Goal: Information Seeking & Learning: Learn about a topic

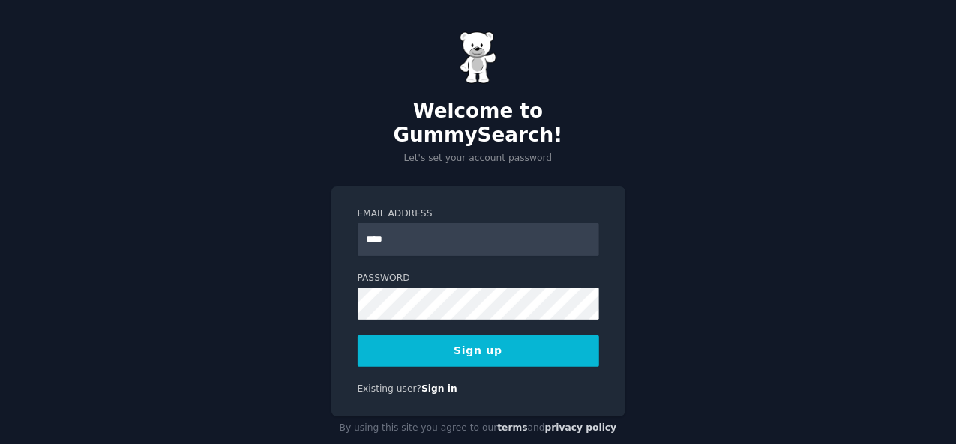
type input "**********"
click at [493, 336] on button "Sign up" at bounding box center [477, 351] width 241 height 31
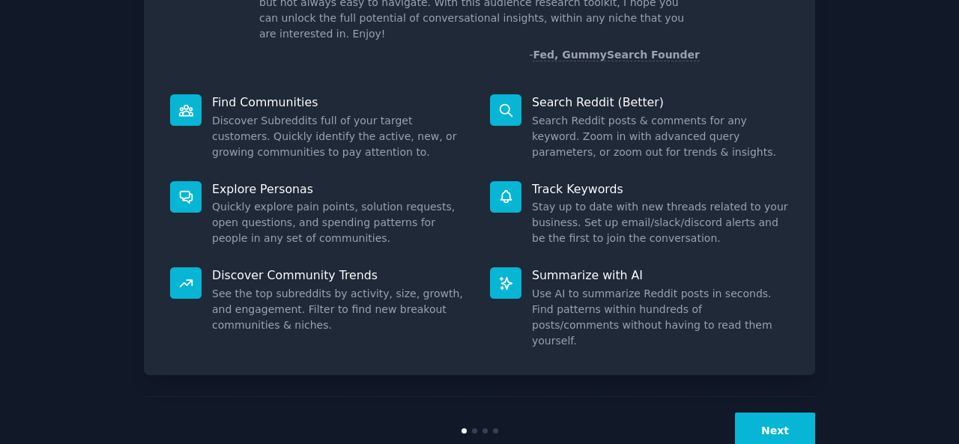
scroll to position [141, 0]
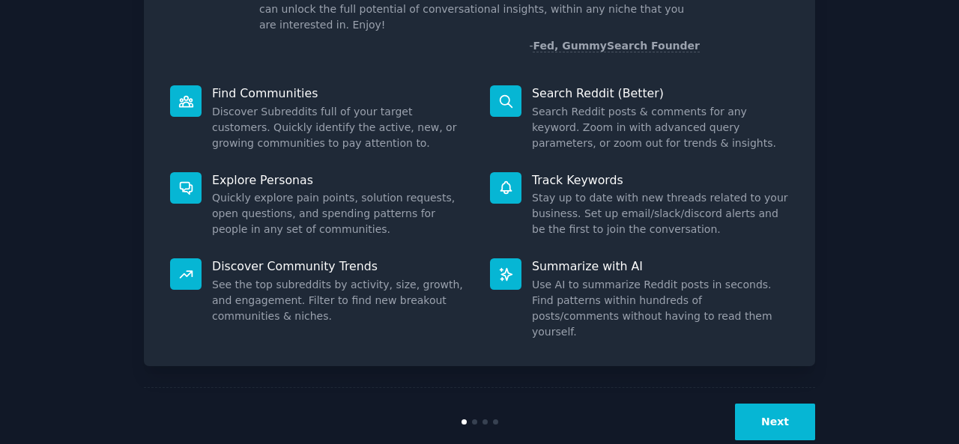
click at [776, 404] on button "Next" at bounding box center [775, 422] width 80 height 37
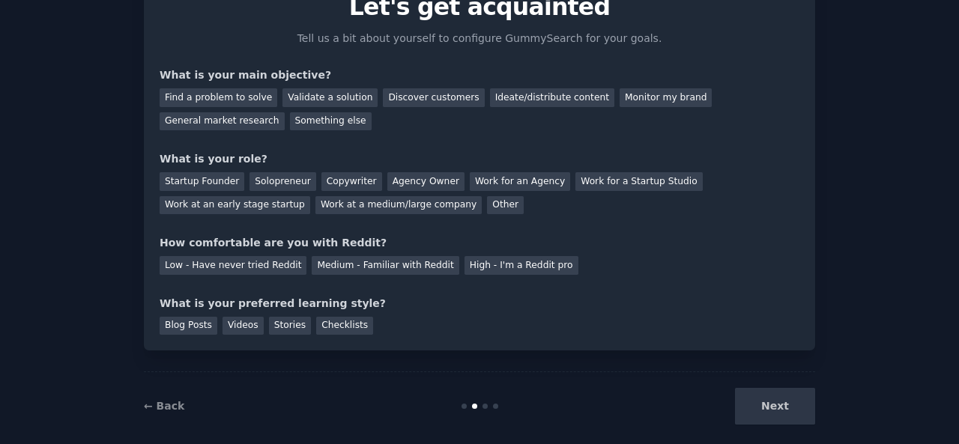
scroll to position [75, 0]
click at [241, 105] on div "Find a problem to solve" at bounding box center [219, 97] width 118 height 19
click at [234, 94] on div "Find a problem to solve" at bounding box center [219, 97] width 118 height 19
click at [216, 100] on div "Find a problem to solve" at bounding box center [219, 97] width 118 height 19
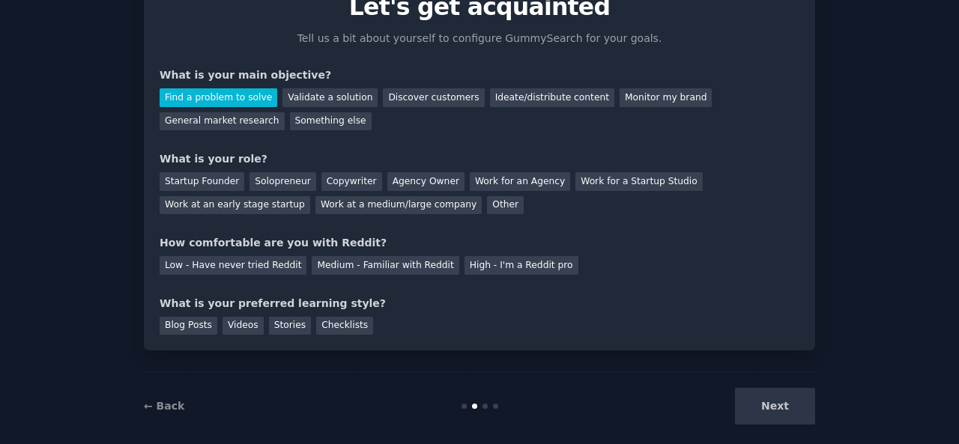
scroll to position [91, 0]
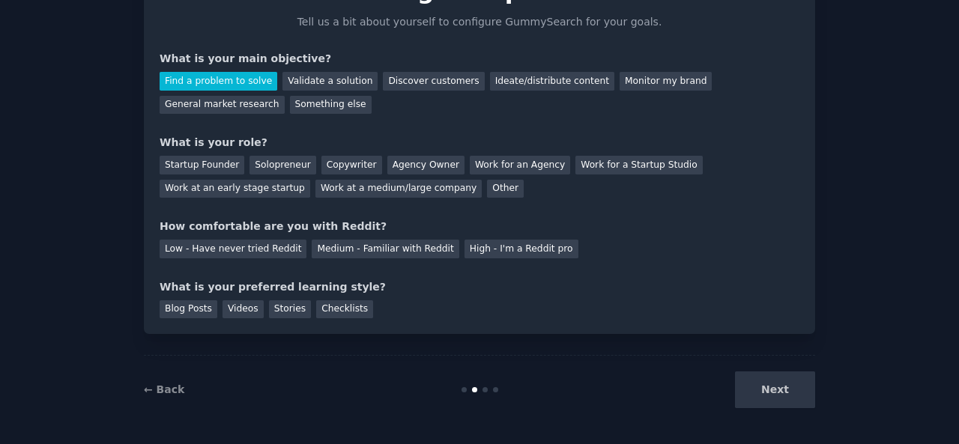
click at [773, 393] on div "Next" at bounding box center [703, 390] width 224 height 37
click at [755, 382] on div "Next" at bounding box center [703, 390] width 224 height 37
click at [770, 386] on div "Next" at bounding box center [703, 390] width 224 height 37
click at [259, 162] on div "Solopreneur" at bounding box center [283, 165] width 66 height 19
click at [383, 255] on div "Medium - Familiar with Reddit" at bounding box center [385, 249] width 147 height 19
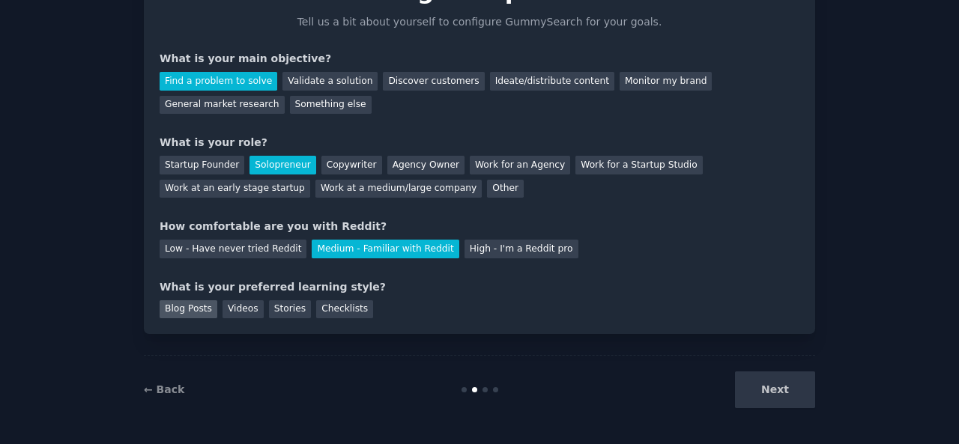
click at [198, 313] on div "Blog Posts" at bounding box center [189, 310] width 58 height 19
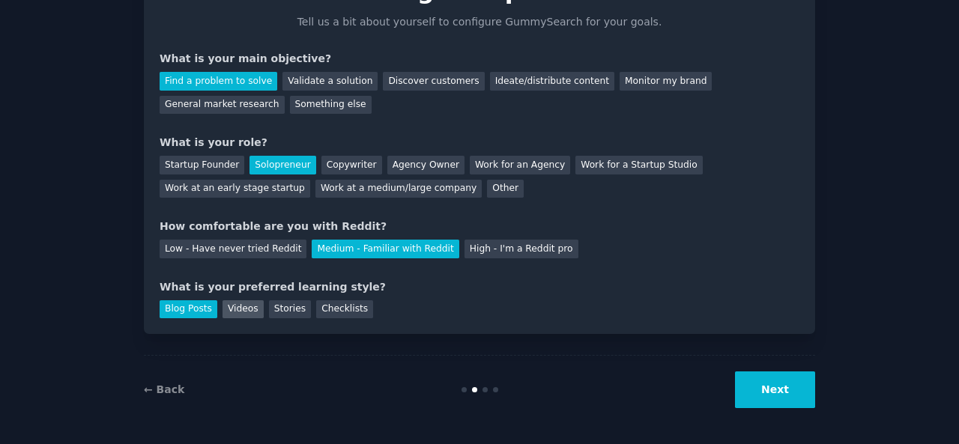
click at [223, 309] on div "Videos" at bounding box center [243, 310] width 41 height 19
click at [273, 301] on div "Stories" at bounding box center [290, 310] width 42 height 19
click at [223, 306] on div "Videos" at bounding box center [243, 310] width 41 height 19
click at [762, 381] on button "Next" at bounding box center [775, 390] width 80 height 37
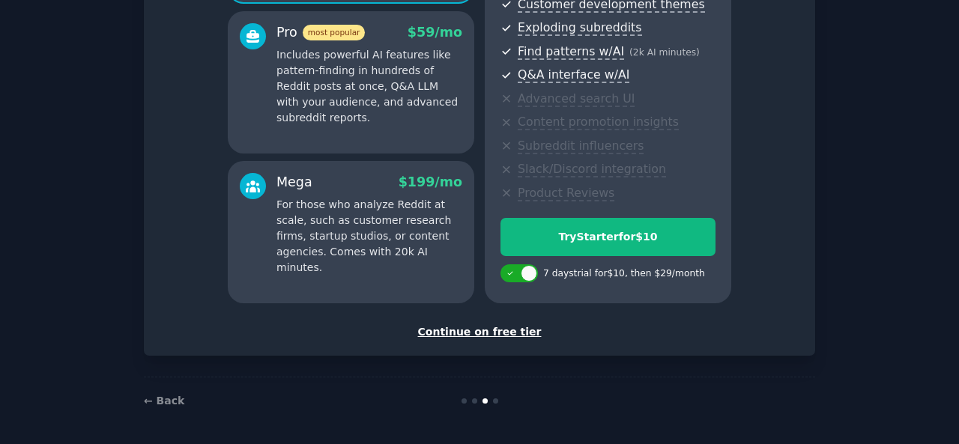
scroll to position [273, 0]
click at [477, 334] on div "Continue on free tier" at bounding box center [480, 333] width 640 height 16
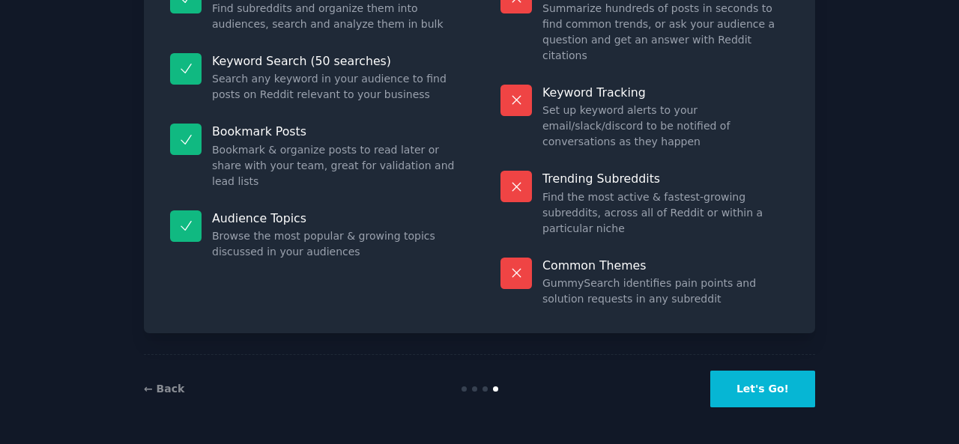
scroll to position [139, 0]
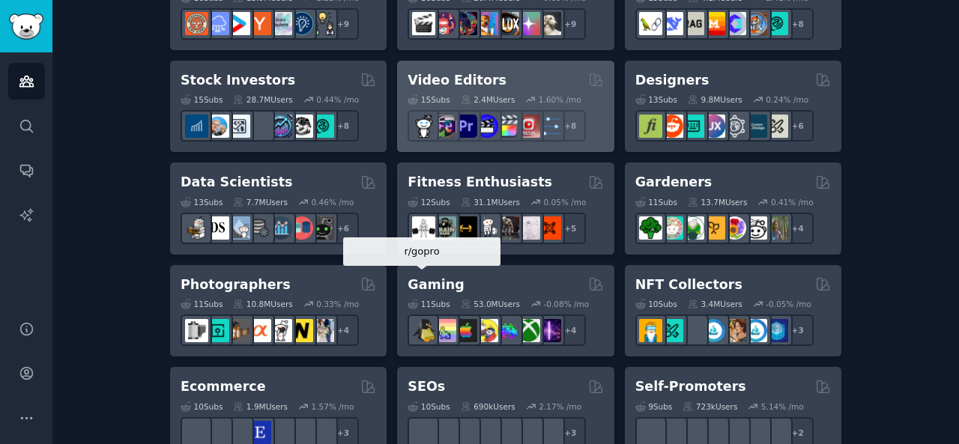
scroll to position [534, 0]
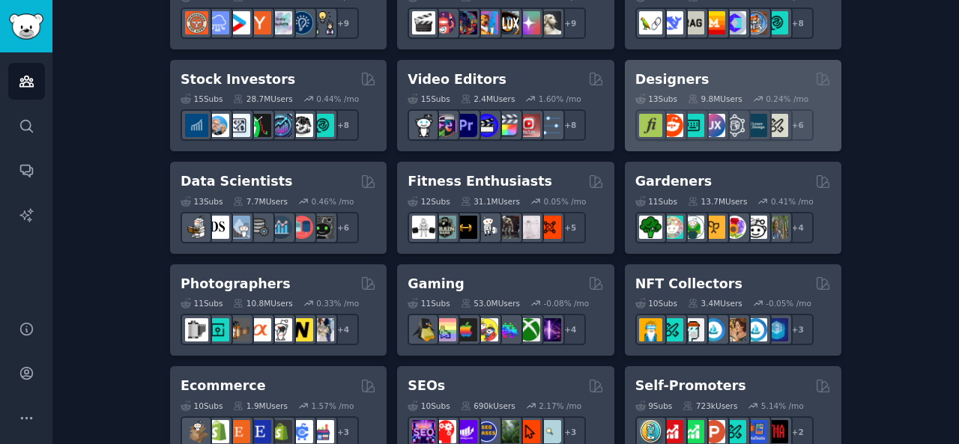
click at [710, 71] on div "Designers" at bounding box center [734, 79] width 196 height 19
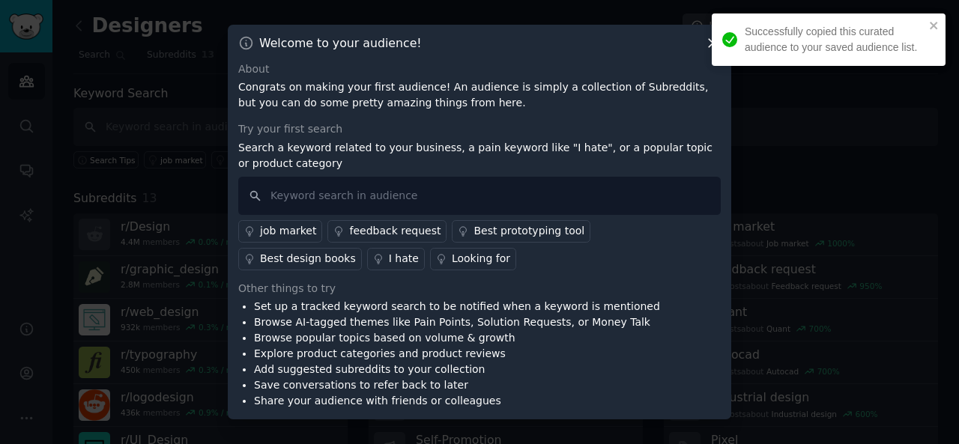
click at [788, 134] on div at bounding box center [479, 222] width 959 height 444
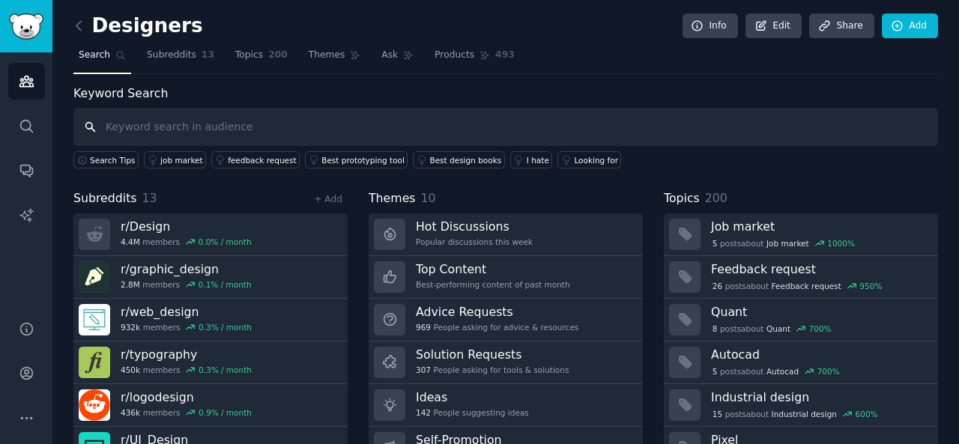
scroll to position [69, 0]
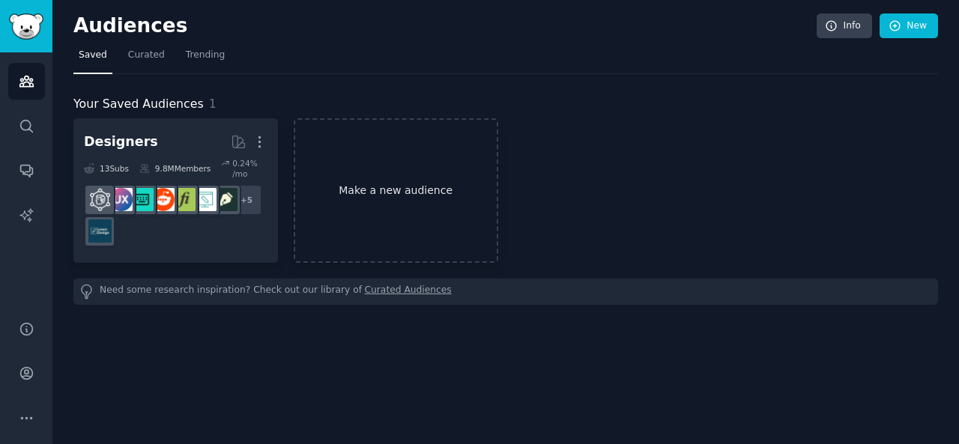
click at [402, 189] on link "Make a new audience" at bounding box center [396, 190] width 205 height 145
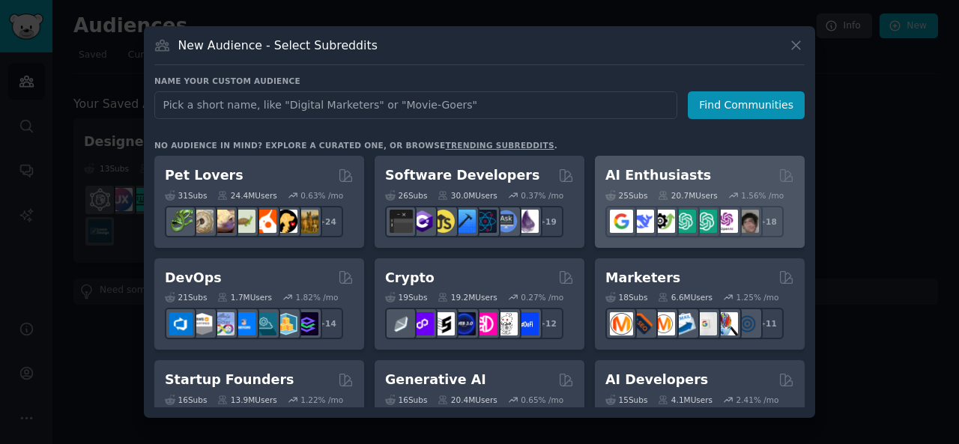
click at [728, 184] on div "AI Enthusiasts" at bounding box center [700, 175] width 189 height 19
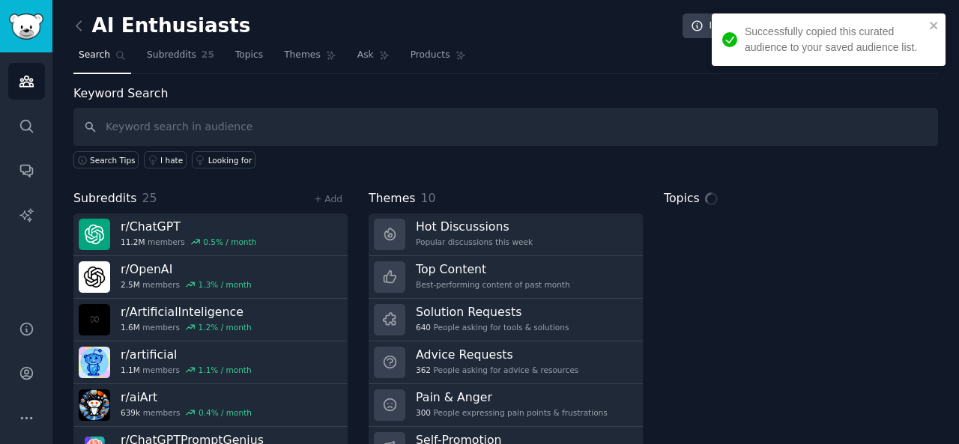
scroll to position [69, 0]
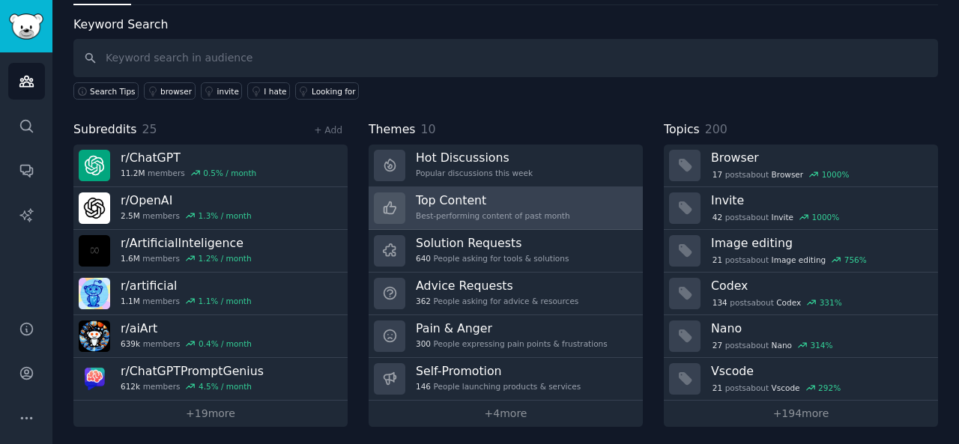
click at [552, 191] on link "Top Content Best-performing content of past month" at bounding box center [506, 208] width 274 height 43
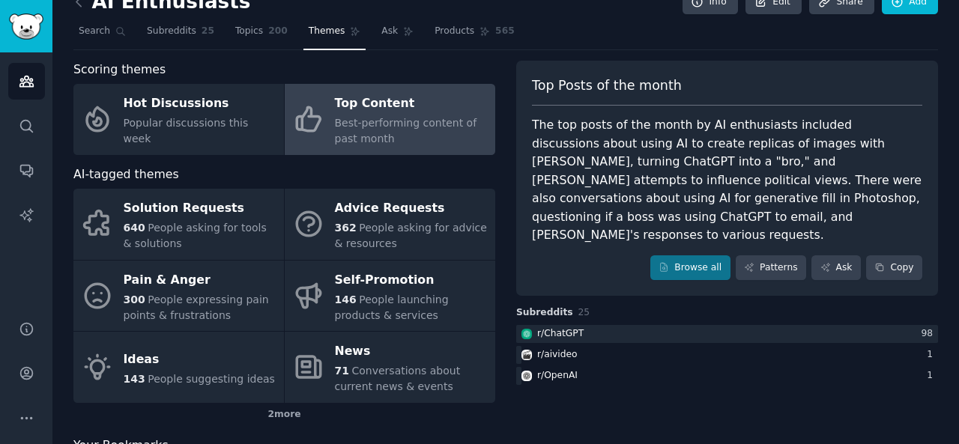
scroll to position [84, 0]
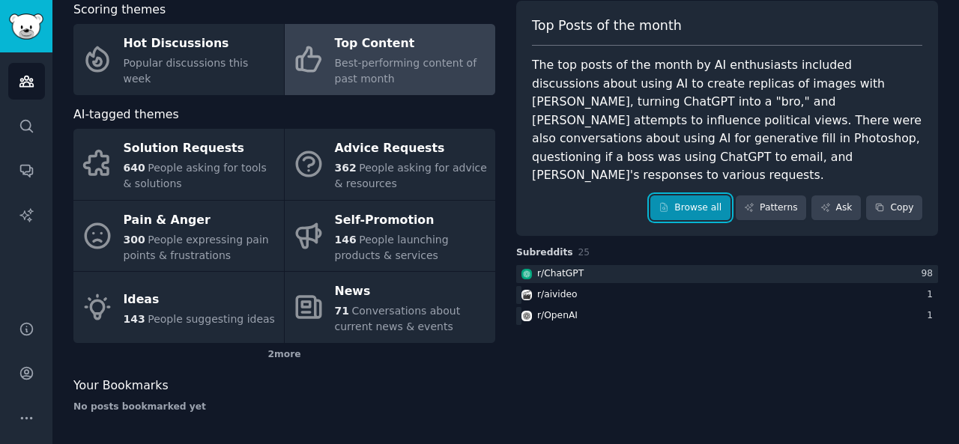
click at [703, 196] on link "Browse all" at bounding box center [691, 208] width 80 height 25
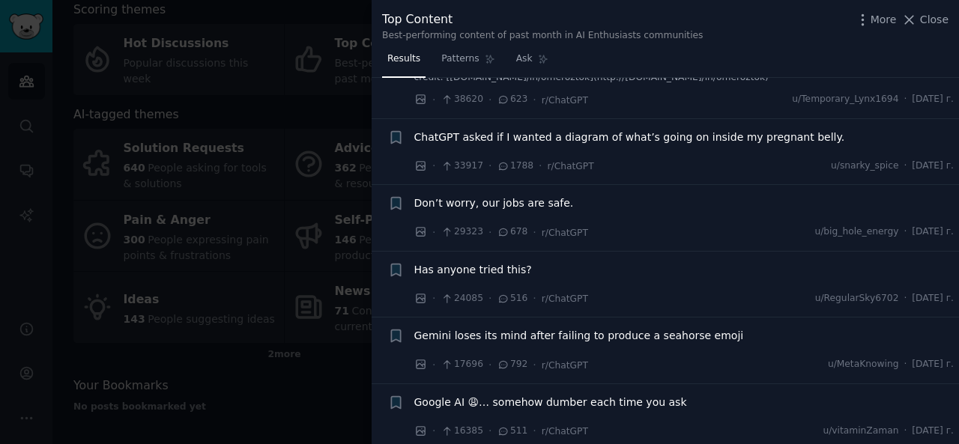
scroll to position [132, 0]
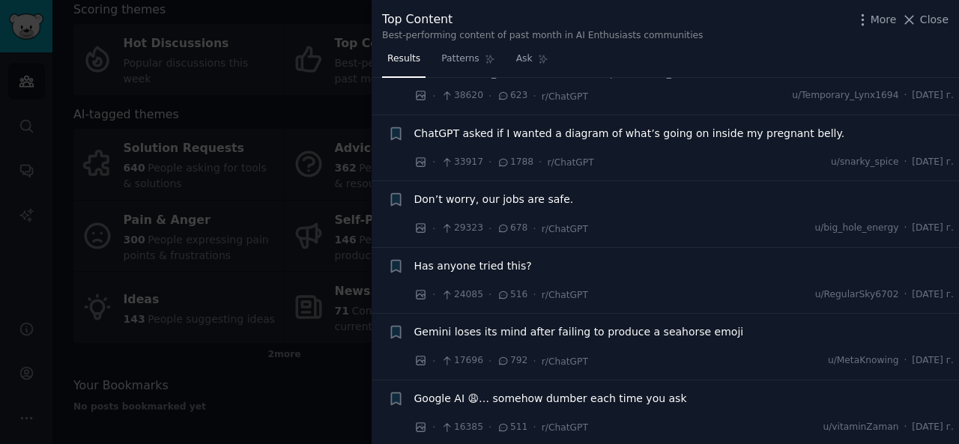
click at [85, 281] on div at bounding box center [479, 222] width 959 height 444
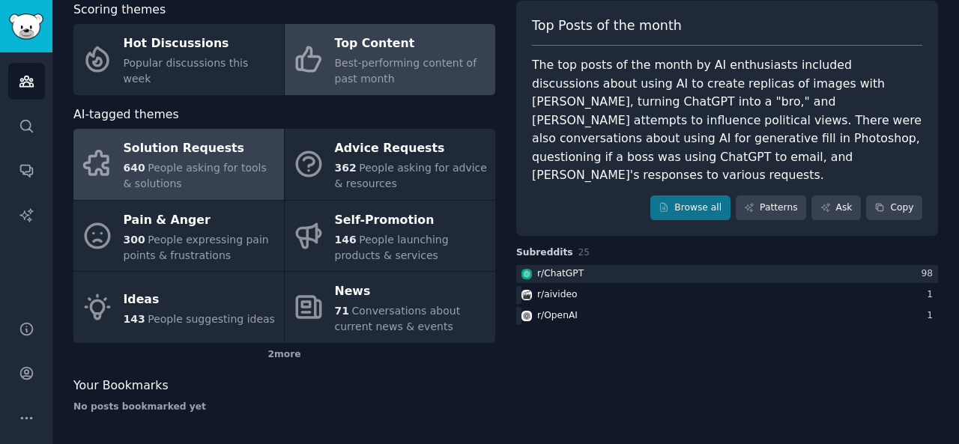
scroll to position [69, 0]
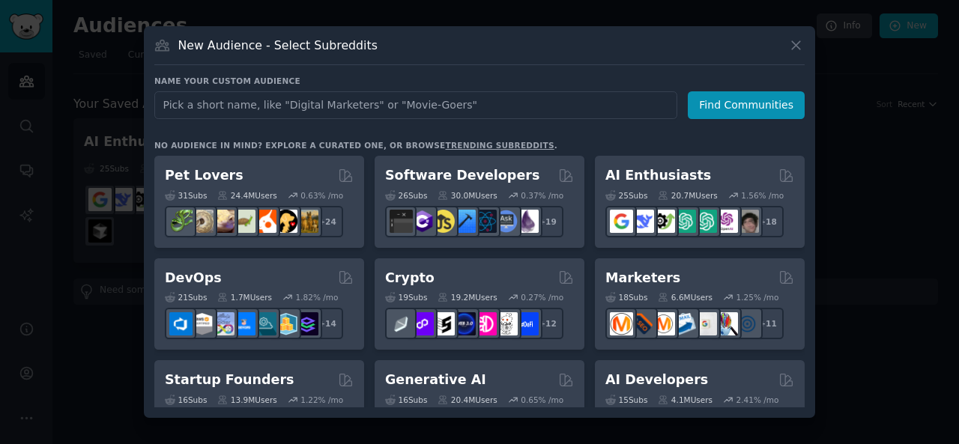
click at [24, 31] on div at bounding box center [479, 222] width 959 height 444
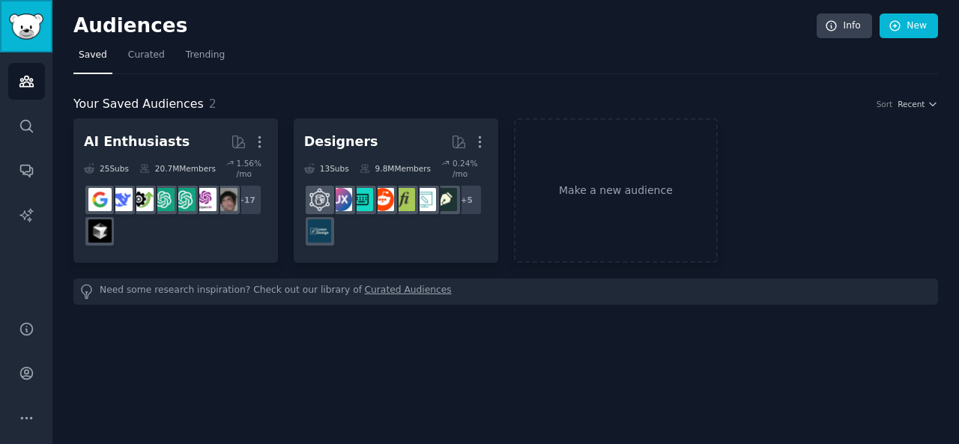
click at [24, 31] on img "Sidebar" at bounding box center [26, 26] width 34 height 26
click at [135, 65] on link "Curated" at bounding box center [146, 58] width 47 height 31
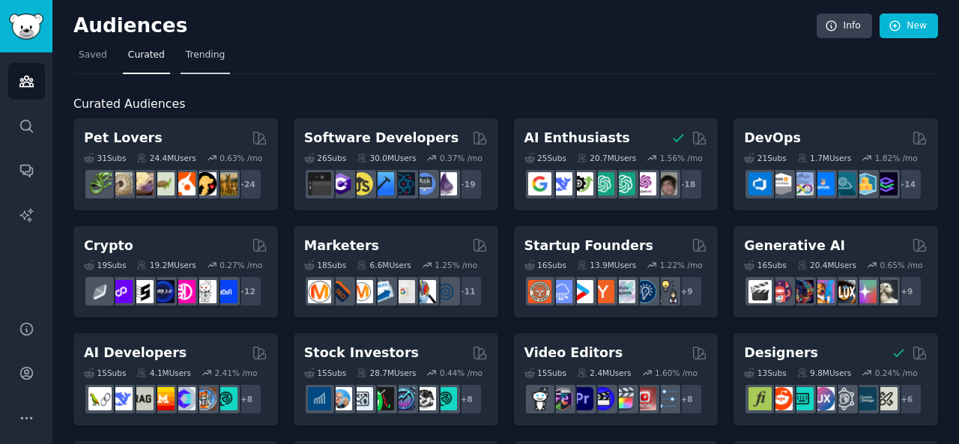
click at [210, 61] on link "Trending" at bounding box center [205, 58] width 49 height 31
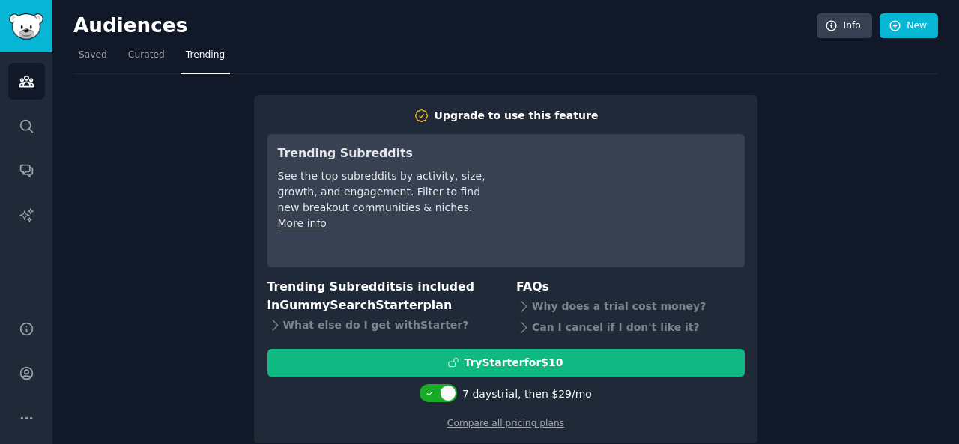
scroll to position [18, 0]
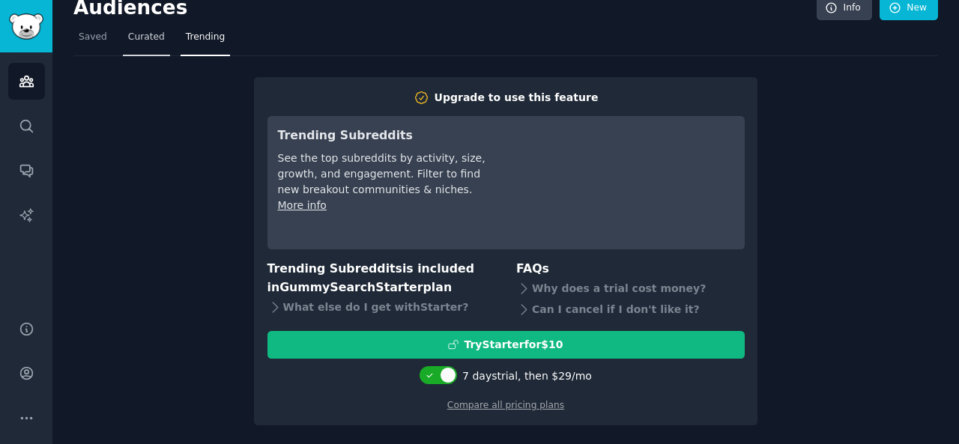
click at [152, 37] on span "Curated" at bounding box center [146, 37] width 37 height 13
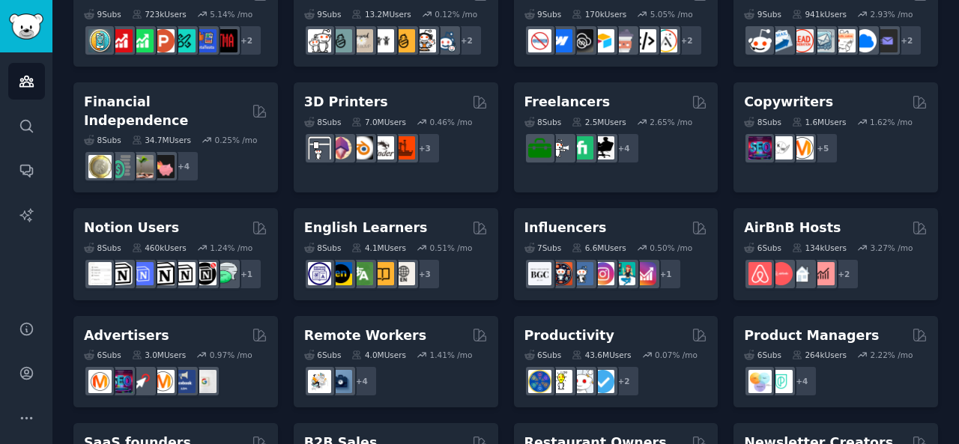
scroll to position [754, 0]
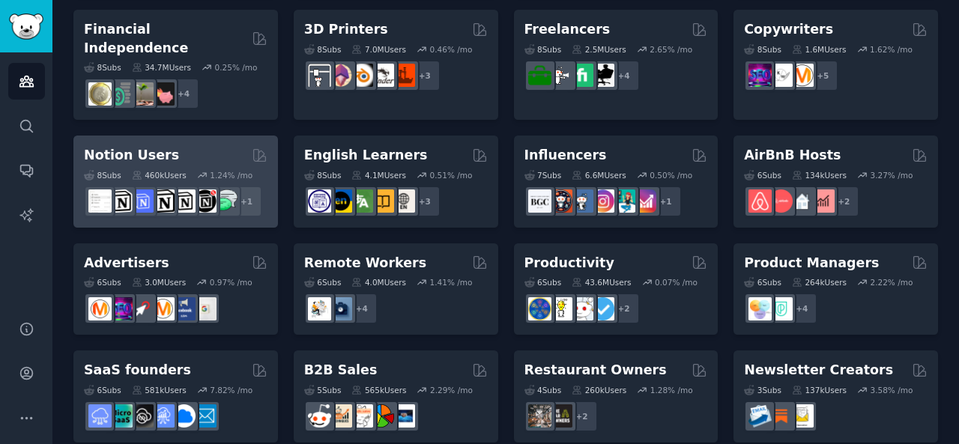
click at [124, 146] on h2 "Notion Users" at bounding box center [131, 155] width 95 height 19
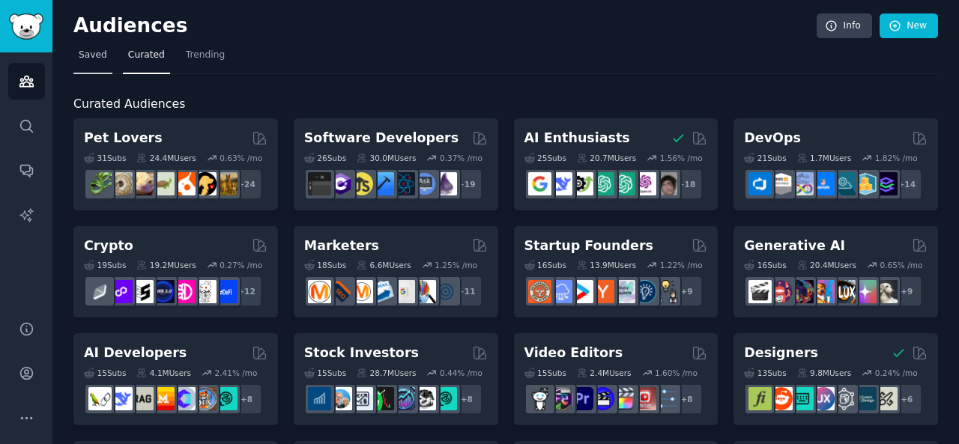
click at [83, 71] on link "Saved" at bounding box center [92, 58] width 39 height 31
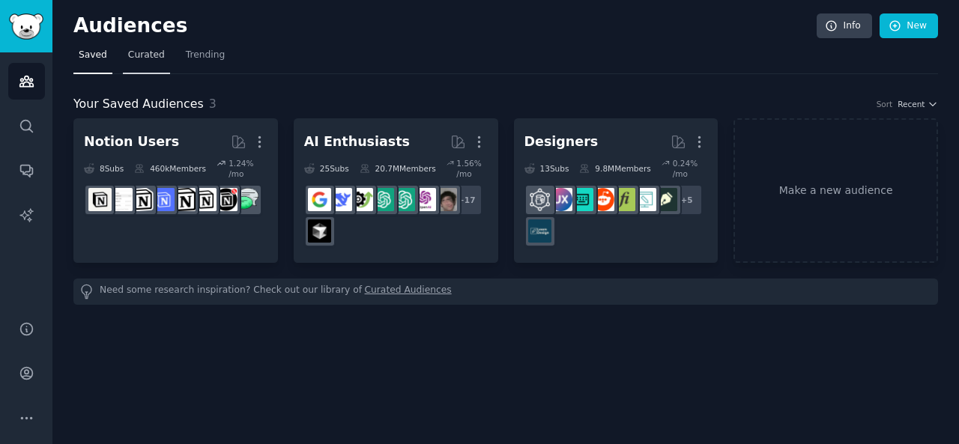
click at [125, 65] on link "Curated" at bounding box center [146, 58] width 47 height 31
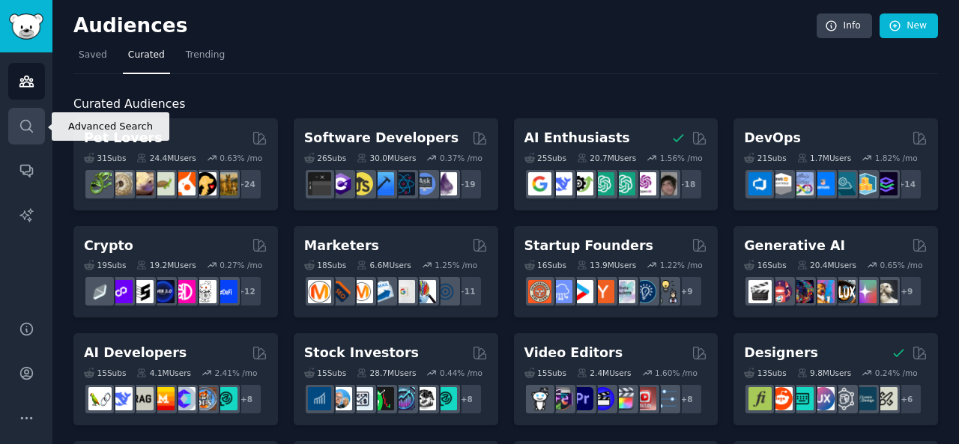
click at [24, 116] on link "Search" at bounding box center [26, 126] width 37 height 37
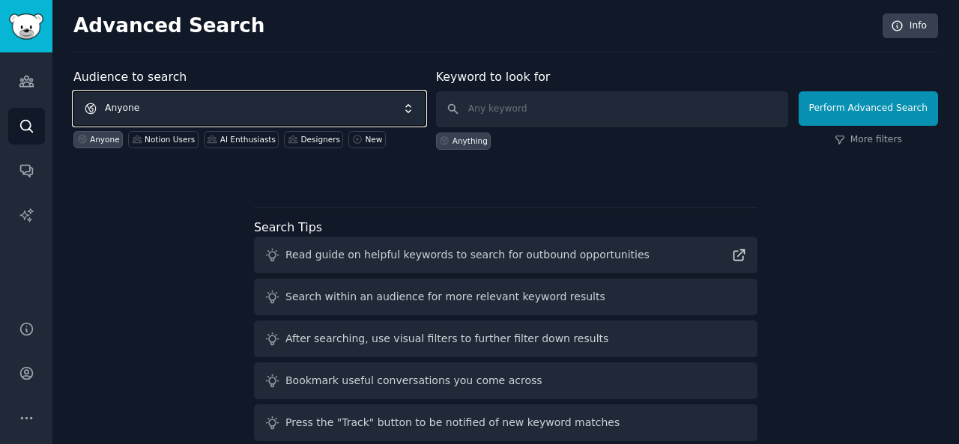
click at [260, 100] on span "Anyone" at bounding box center [249, 108] width 352 height 34
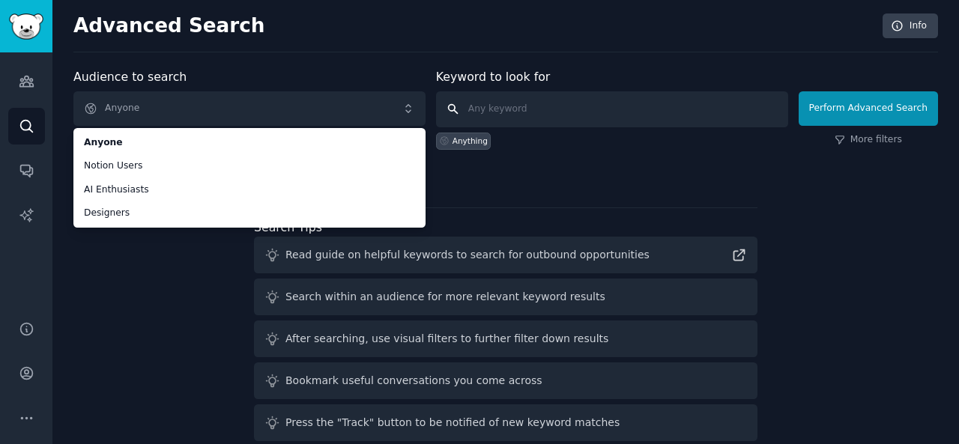
click at [489, 109] on input "text" at bounding box center [612, 109] width 352 height 36
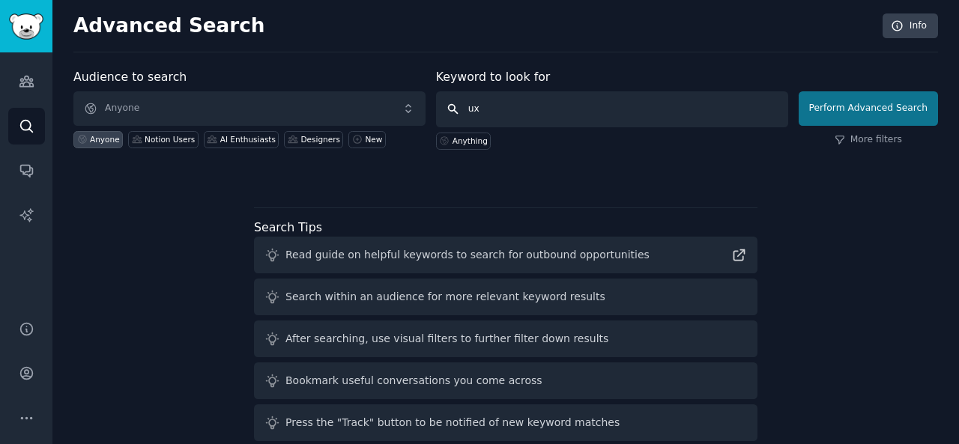
type input "ux"
click at [836, 115] on button "Perform Advanced Search" at bounding box center [868, 108] width 139 height 34
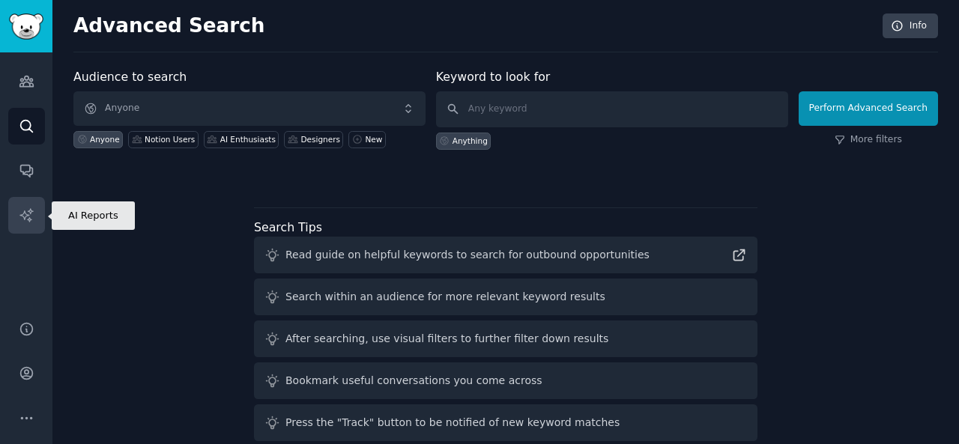
click at [24, 214] on icon "Sidebar" at bounding box center [27, 216] width 16 height 16
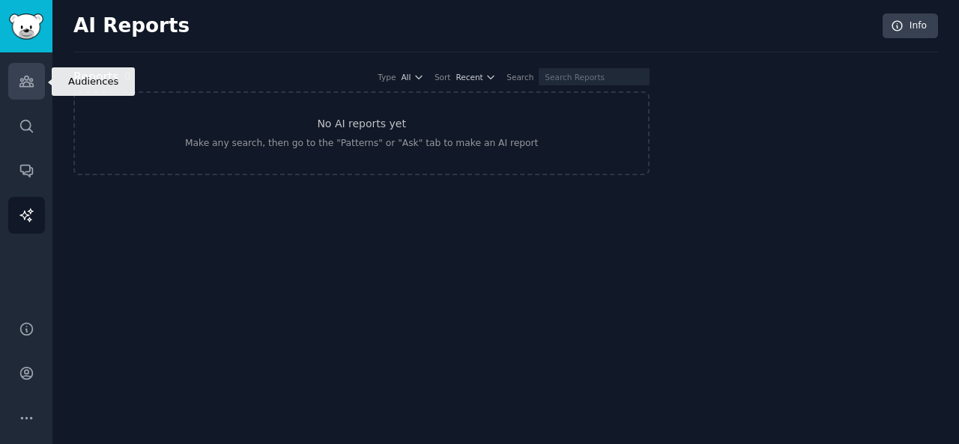
click at [18, 91] on link "Audiences" at bounding box center [26, 81] width 37 height 37
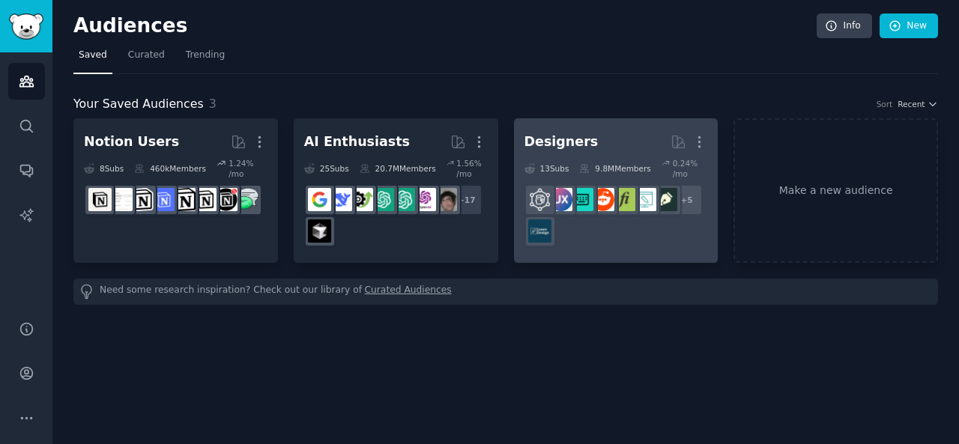
click at [564, 229] on div "+ 5" at bounding box center [617, 215] width 184 height 63
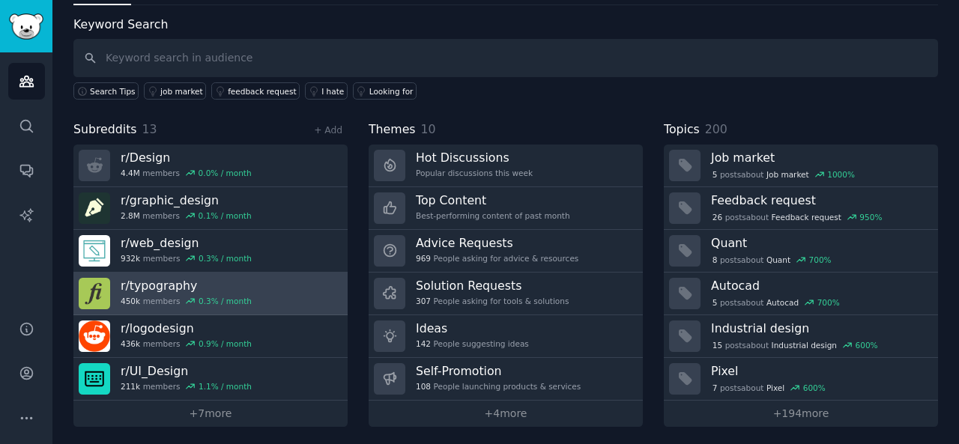
scroll to position [69, 0]
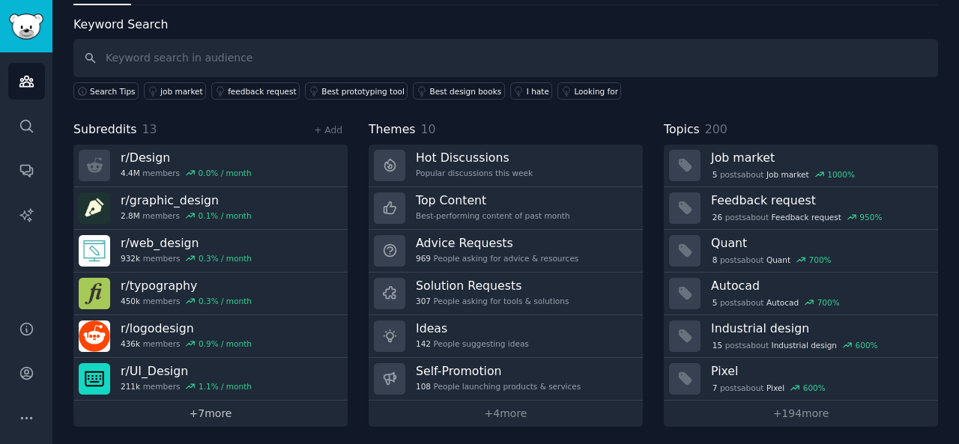
click at [228, 409] on link "+ 7 more" at bounding box center [210, 414] width 274 height 26
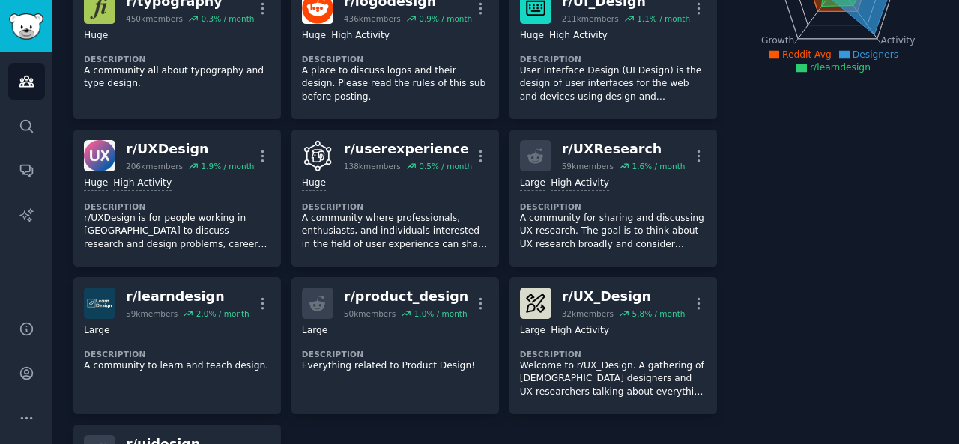
scroll to position [276, 0]
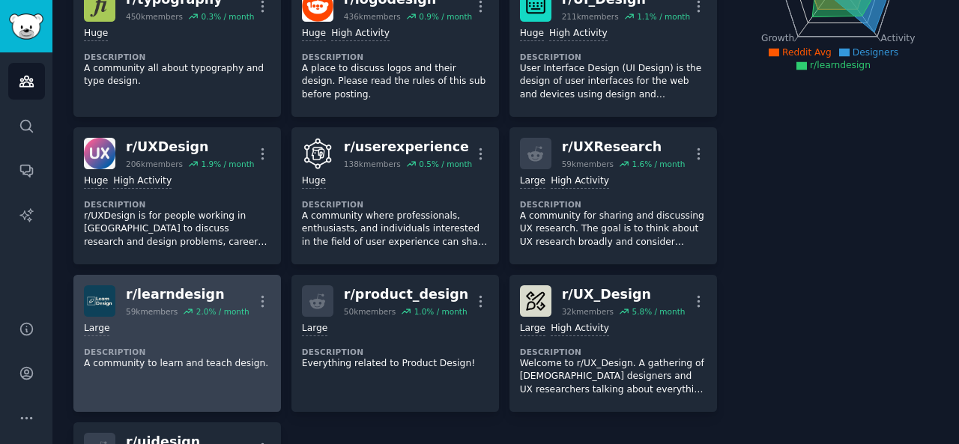
click at [178, 280] on link "r/ learndesign 59k members 2.0 % / month More Large Description A community to …" at bounding box center [177, 343] width 208 height 137
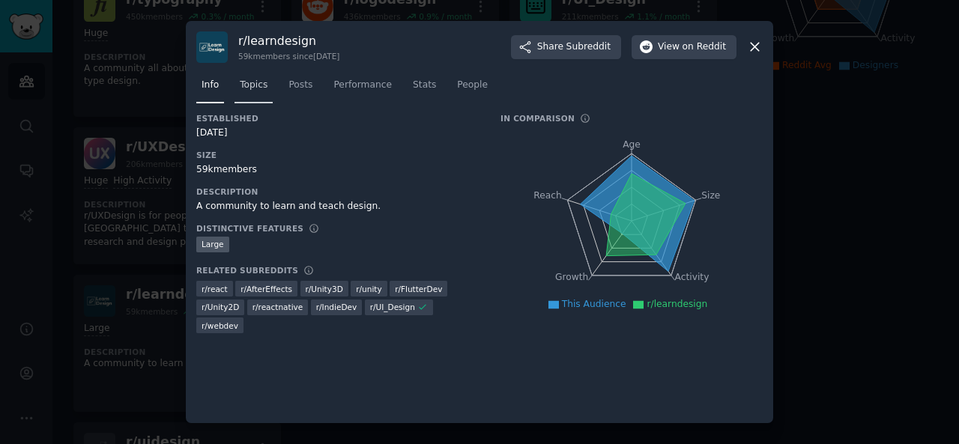
click at [262, 85] on span "Topics" at bounding box center [254, 85] width 28 height 13
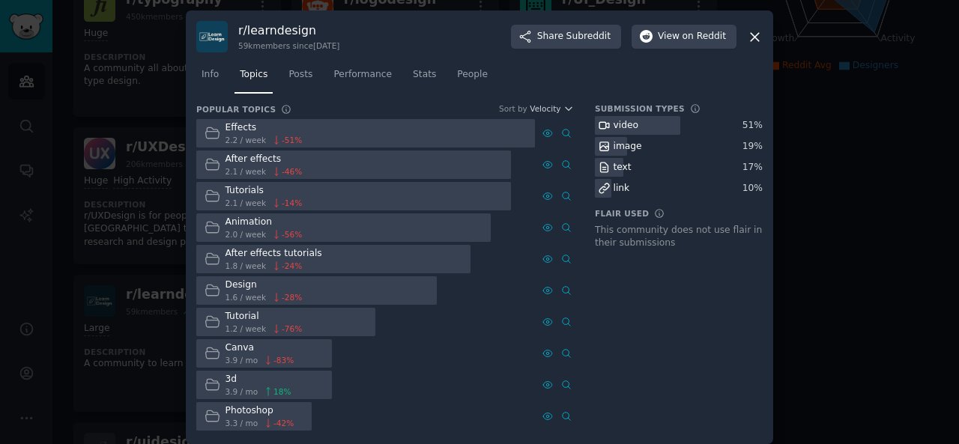
click at [246, 126] on div "Effects" at bounding box center [264, 127] width 77 height 13
click at [321, 142] on div at bounding box center [365, 133] width 339 height 29
